Goal: Information Seeking & Learning: Learn about a topic

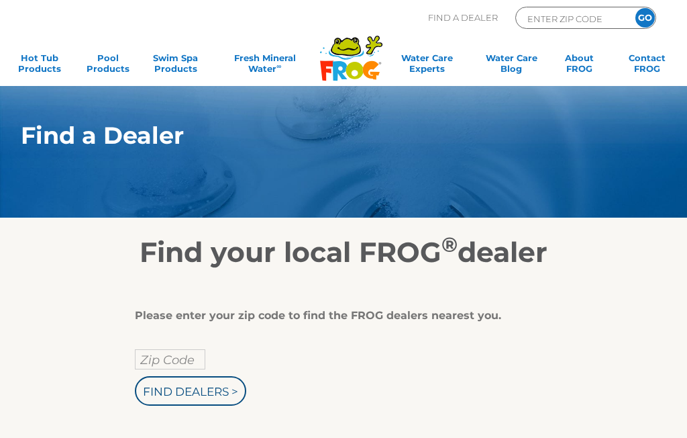
click at [159, 356] on input "Zip Code" at bounding box center [170, 359] width 70 height 20
type input "Zip Code"
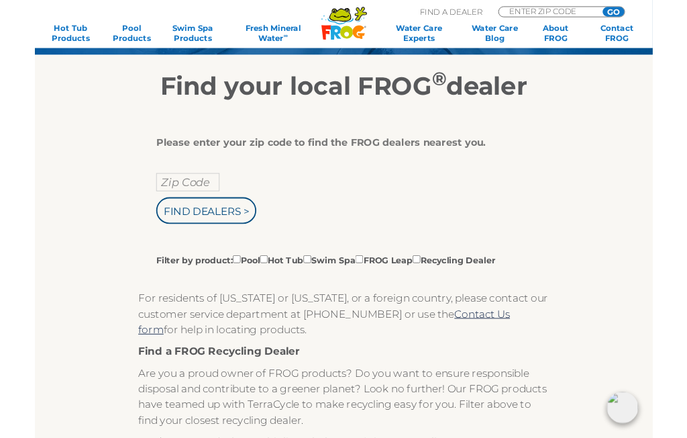
scroll to position [156, 0]
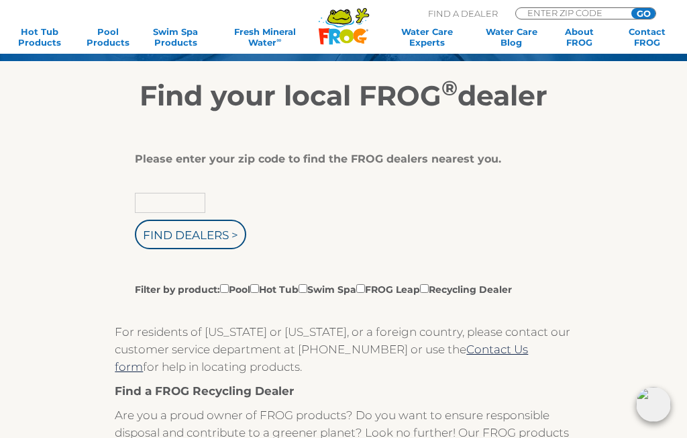
click at [172, 199] on input "text" at bounding box center [170, 203] width 70 height 20
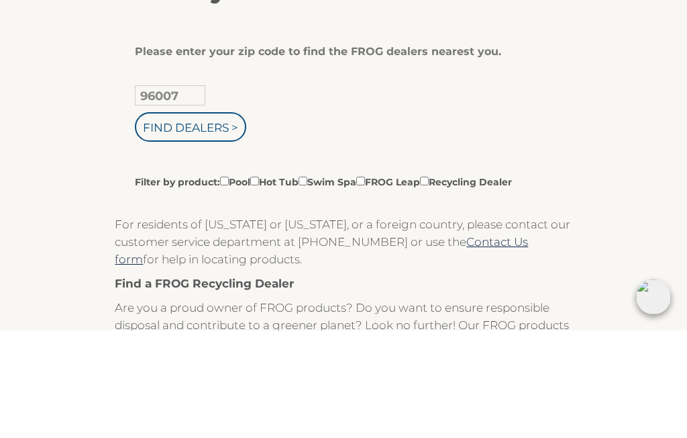
type input "96007"
click at [221, 219] on input "Find Dealers >" at bounding box center [190, 234] width 111 height 30
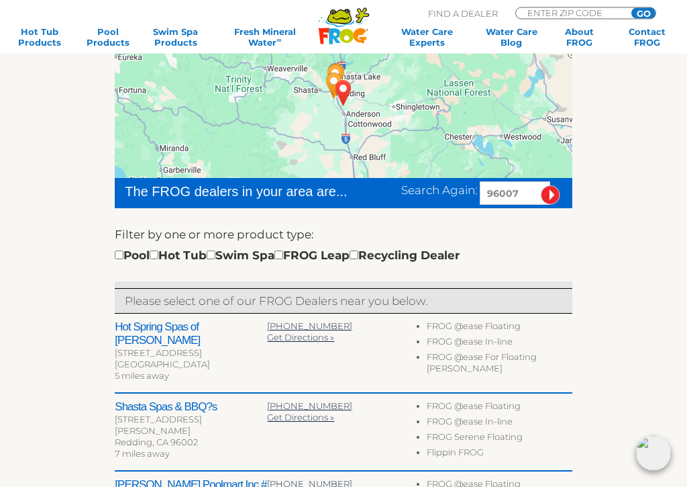
scroll to position [242, 0]
click at [158, 253] on input "checkbox" at bounding box center [154, 254] width 9 height 9
checkbox input "true"
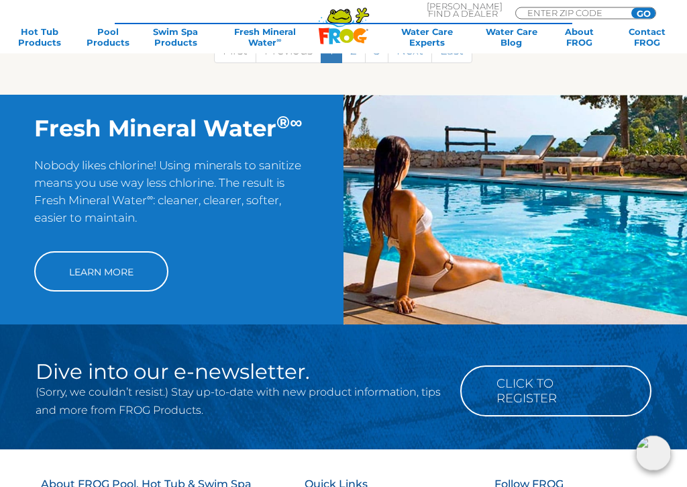
scroll to position [944, 0]
click at [83, 251] on link "Learn More" at bounding box center [101, 271] width 134 height 40
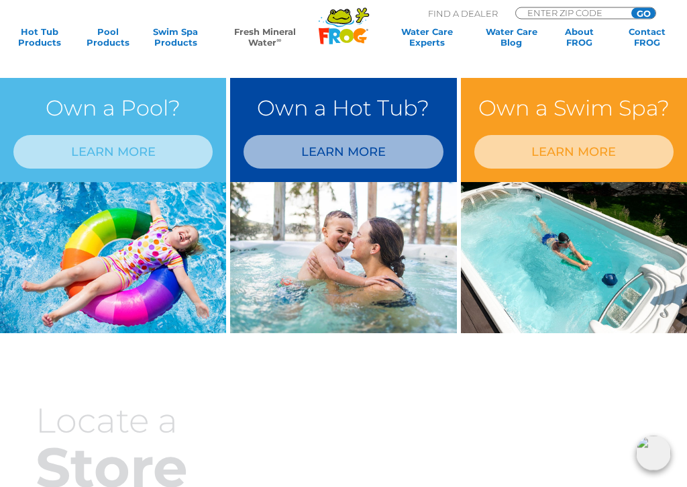
scroll to position [577, 0]
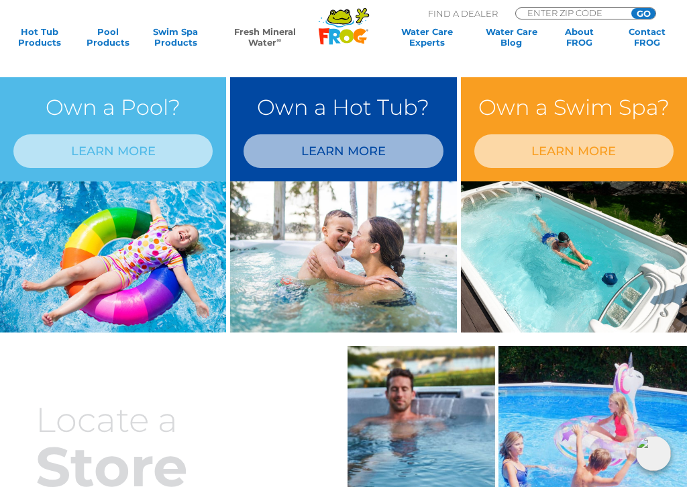
click at [329, 146] on link "LEARN MORE" at bounding box center [343, 151] width 199 height 34
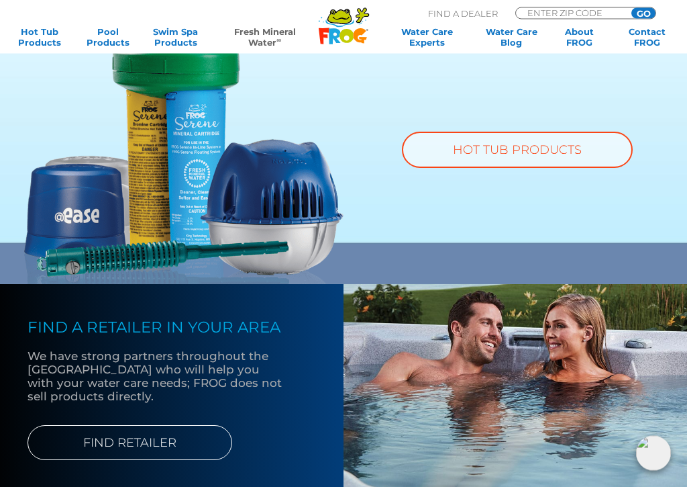
scroll to position [918, 0]
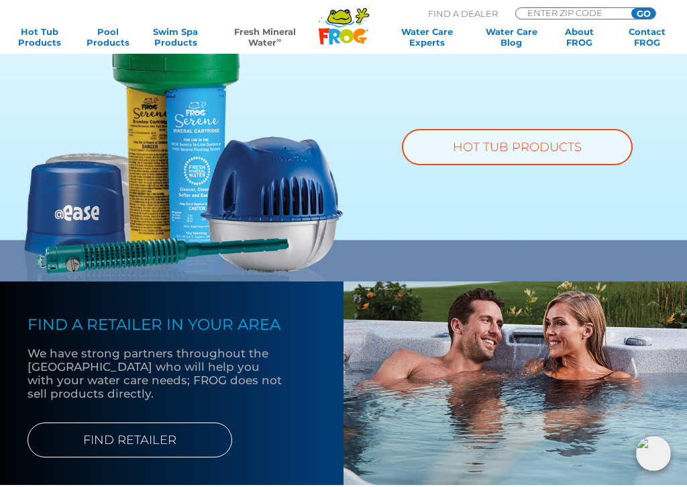
click at [518, 141] on link "HOT TUB PRODUCTS" at bounding box center [517, 147] width 231 height 36
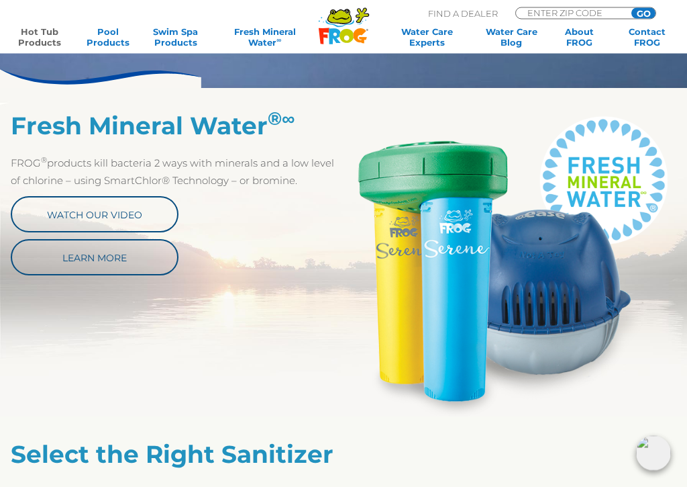
scroll to position [551, 0]
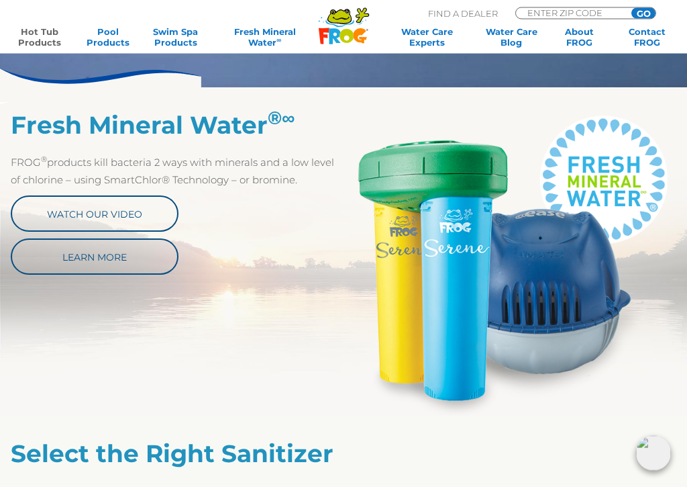
click at [93, 208] on link "Watch Our Video" at bounding box center [95, 214] width 168 height 36
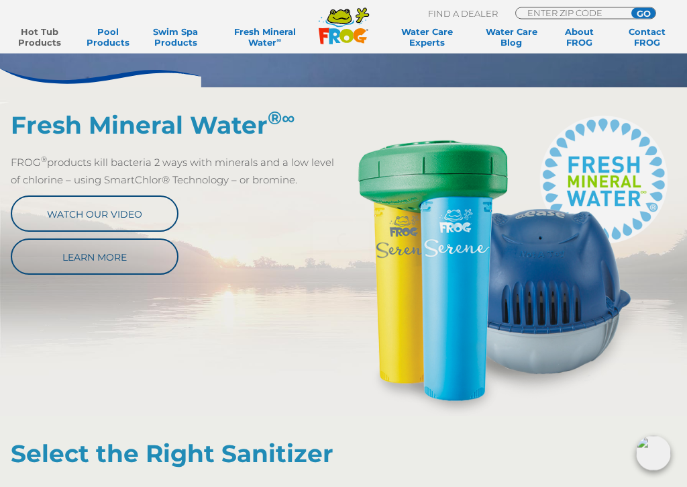
scroll to position [552, 0]
